Goal: Task Accomplishment & Management: Manage account settings

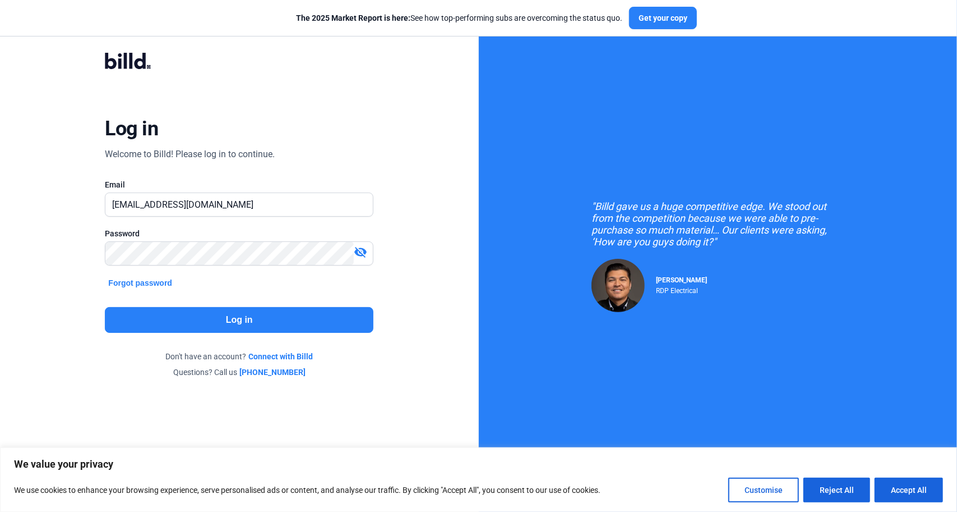
click at [266, 312] on button "Log in" at bounding box center [239, 320] width 269 height 26
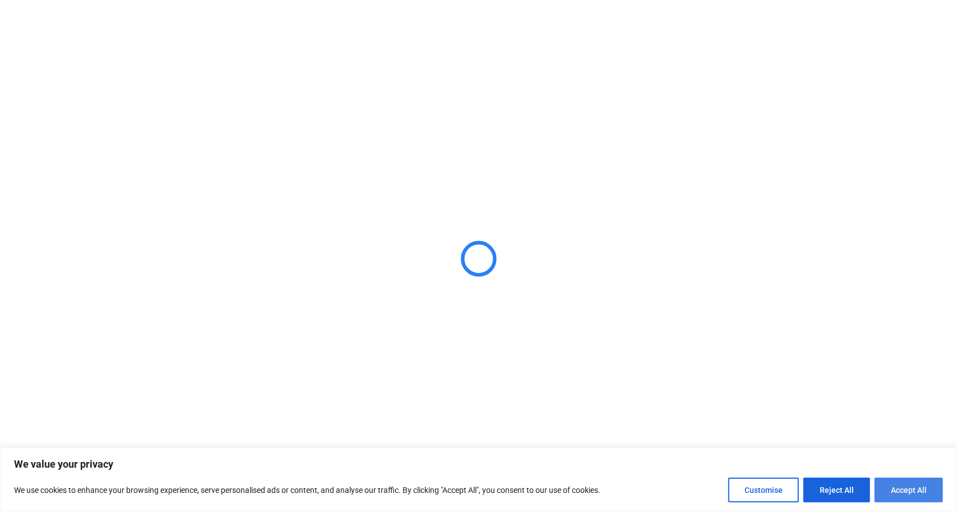
click at [889, 485] on button "Accept All" at bounding box center [909, 489] width 68 height 25
checkbox input "true"
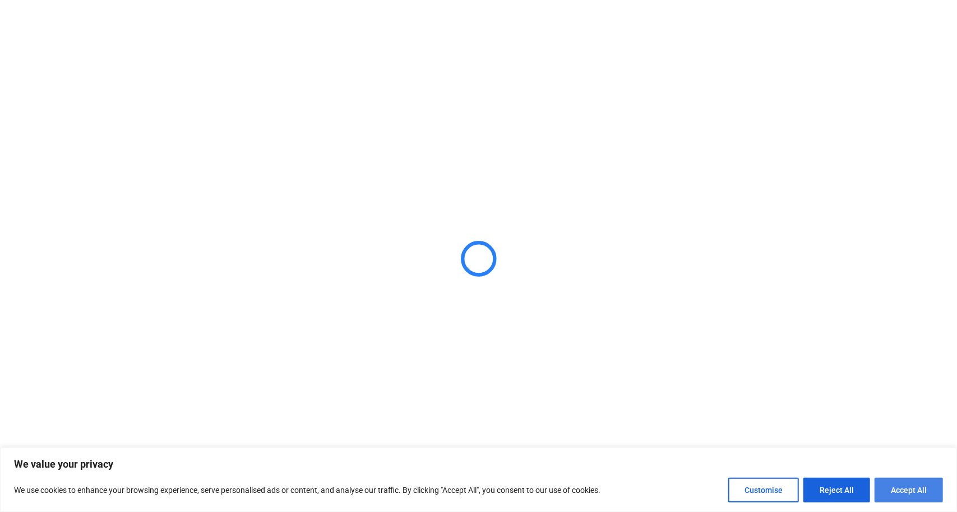
checkbox input "true"
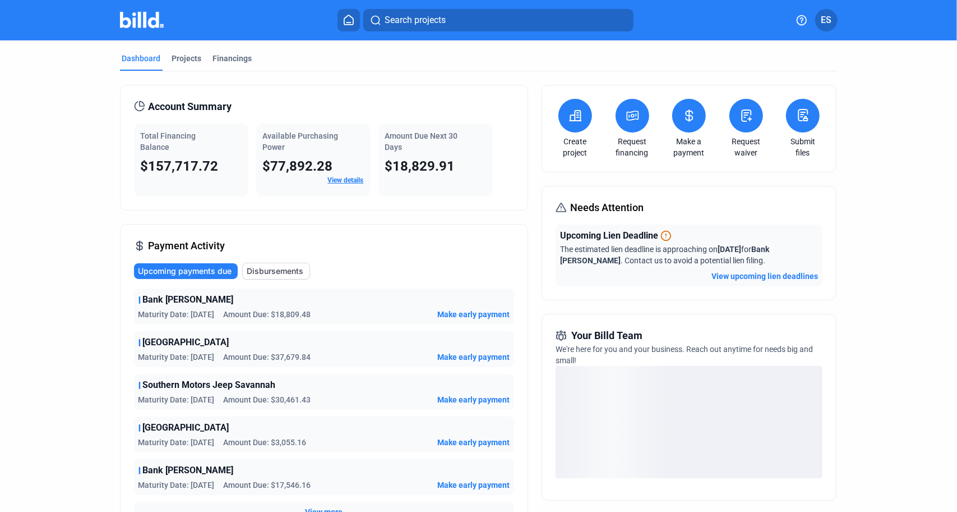
click at [187, 49] on mat-tab-group "Dashboard Projects Financings Account Summary Total Financing Balance $157,717.…" at bounding box center [479, 389] width 718 height 698
click at [185, 57] on div "Projects" at bounding box center [187, 58] width 30 height 11
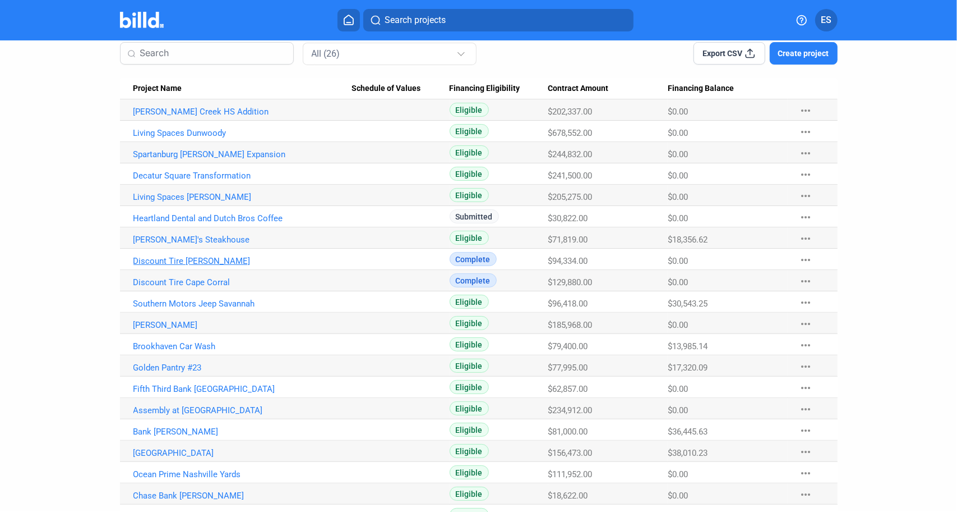
scroll to position [154, 0]
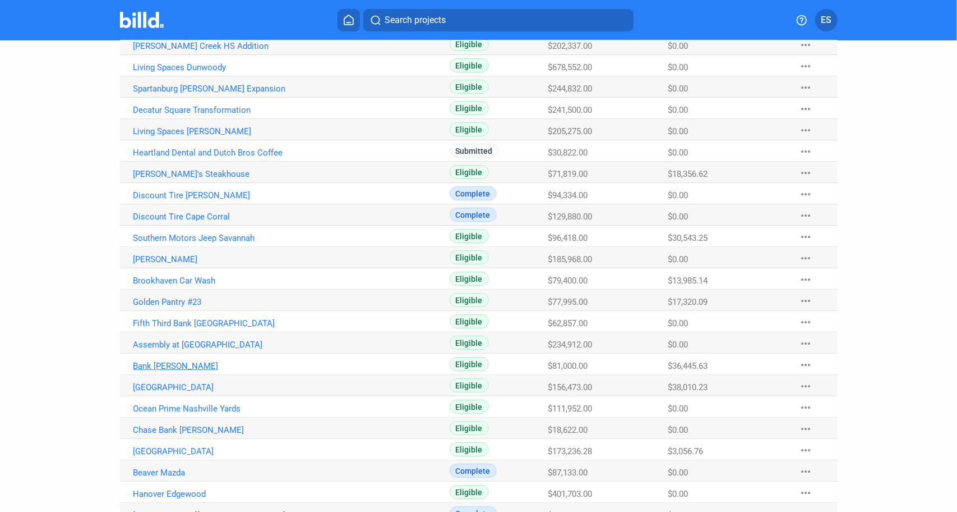
click at [191, 363] on link "Bank [PERSON_NAME]" at bounding box center [242, 366] width 218 height 10
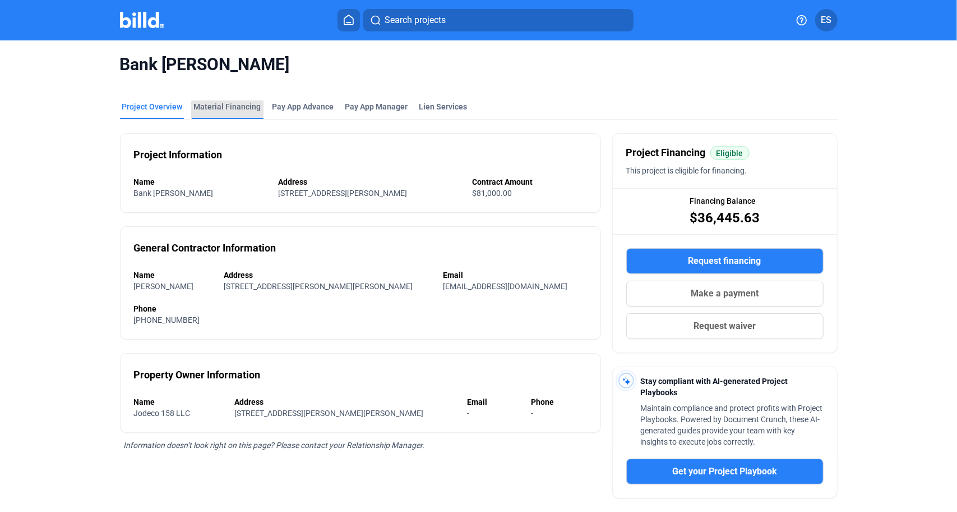
click at [231, 114] on div "Material Financing" at bounding box center [228, 110] width 72 height 18
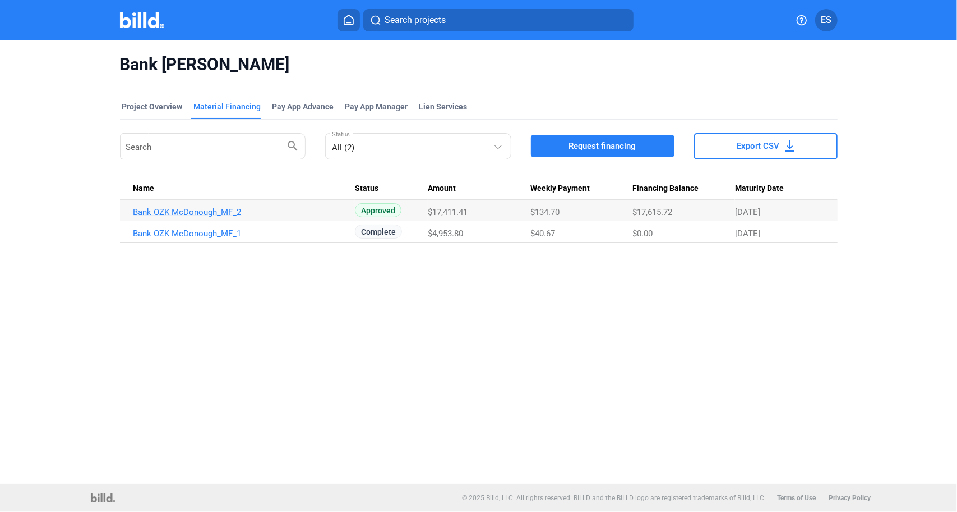
click at [205, 211] on link "Bank OZK McDonough_MF_2" at bounding box center [242, 212] width 218 height 10
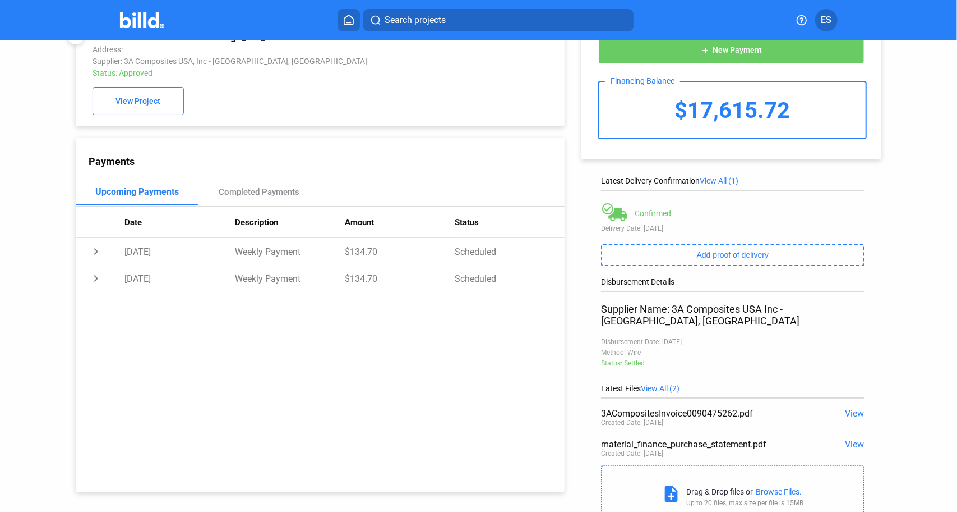
scroll to position [33, 0]
